Goal: Use online tool/utility: Utilize a website feature to perform a specific function

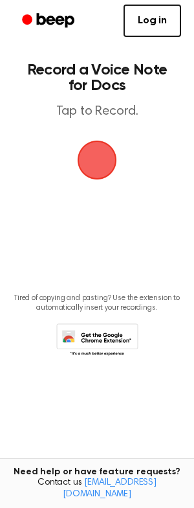
click at [98, 168] on span "button" at bounding box center [97, 160] width 36 height 36
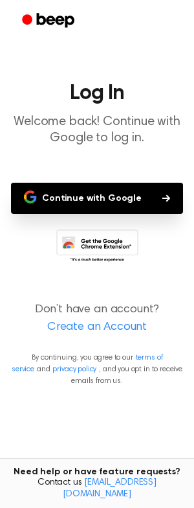
click at [115, 201] on button "Continue with Google" at bounding box center [97, 198] width 172 height 31
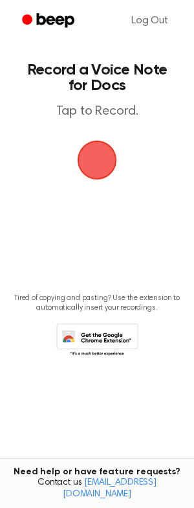
click at [95, 162] on span "button" at bounding box center [97, 160] width 36 height 36
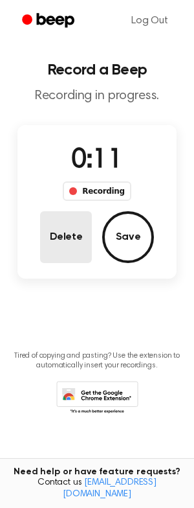
click at [66, 238] on button "Delete" at bounding box center [66, 237] width 52 height 52
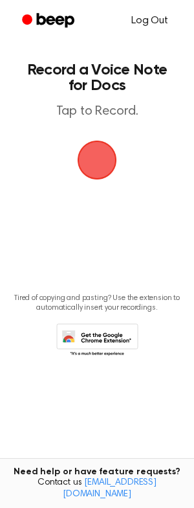
click at [156, 25] on link "Log Out" at bounding box center [150, 20] width 63 height 31
